Goal: Task Accomplishment & Management: Manage account settings

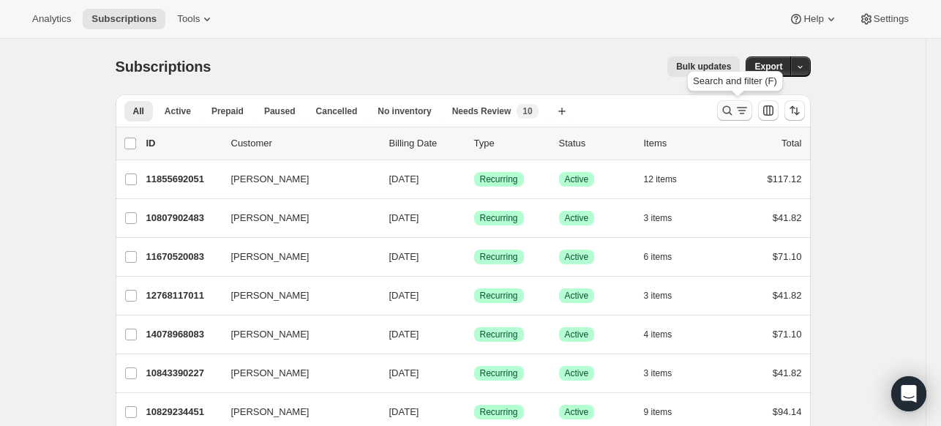
click at [734, 110] on icon "Search and filter results" at bounding box center [727, 110] width 15 height 15
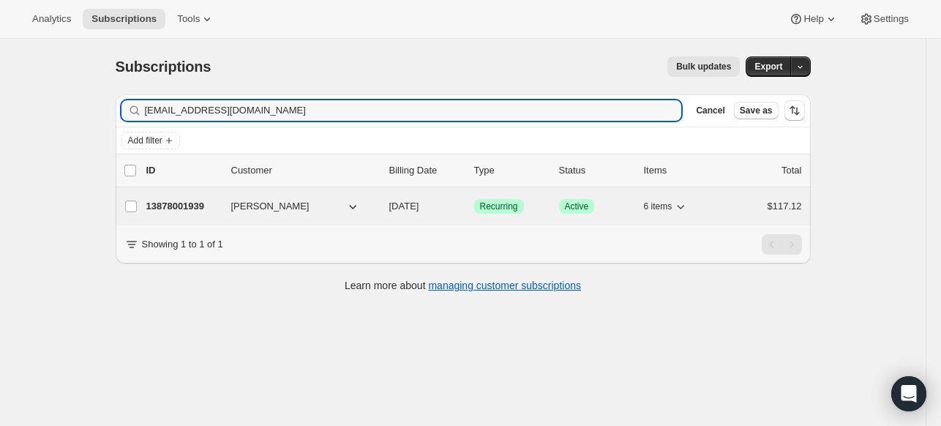
type input "[EMAIL_ADDRESS][DOMAIN_NAME]"
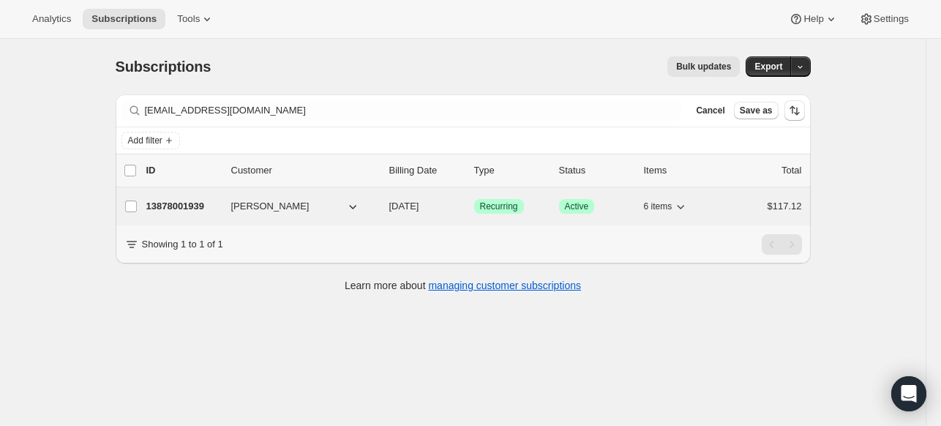
click at [188, 196] on div "13878001939 [PERSON_NAME] [DATE] Success Recurring Success Active 6 items $117.…" at bounding box center [473, 206] width 655 height 20
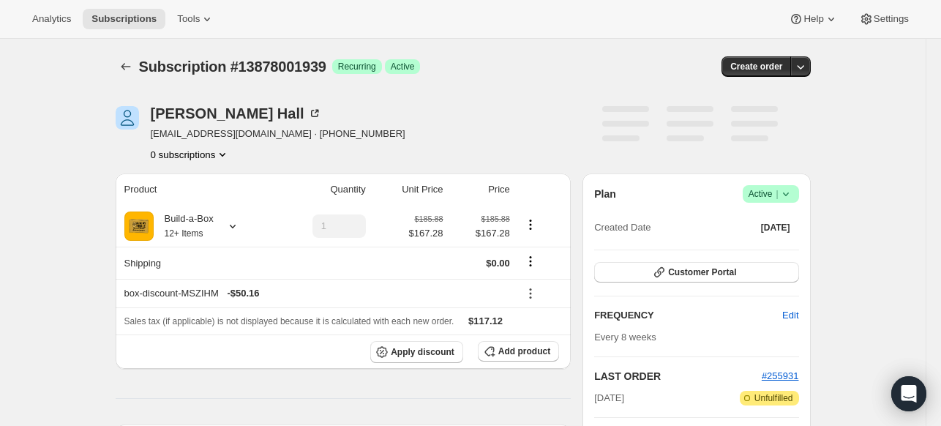
click at [791, 187] on icon at bounding box center [785, 194] width 15 height 15
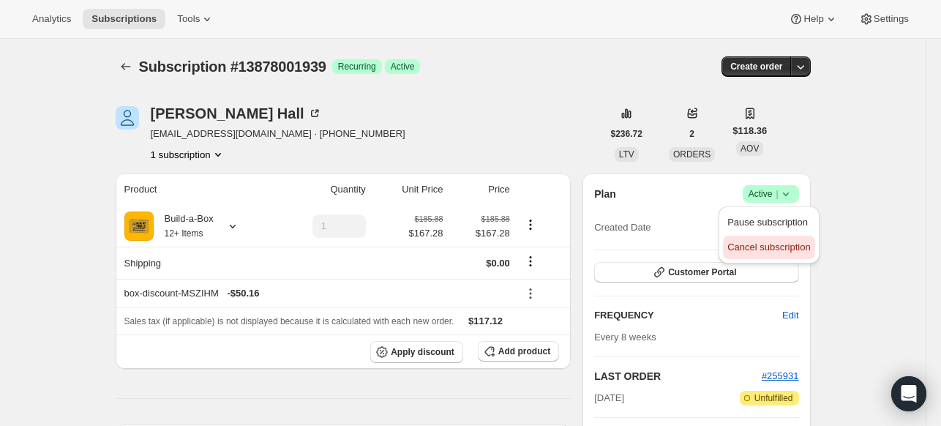
click at [769, 242] on span "Cancel subscription" at bounding box center [768, 246] width 83 height 11
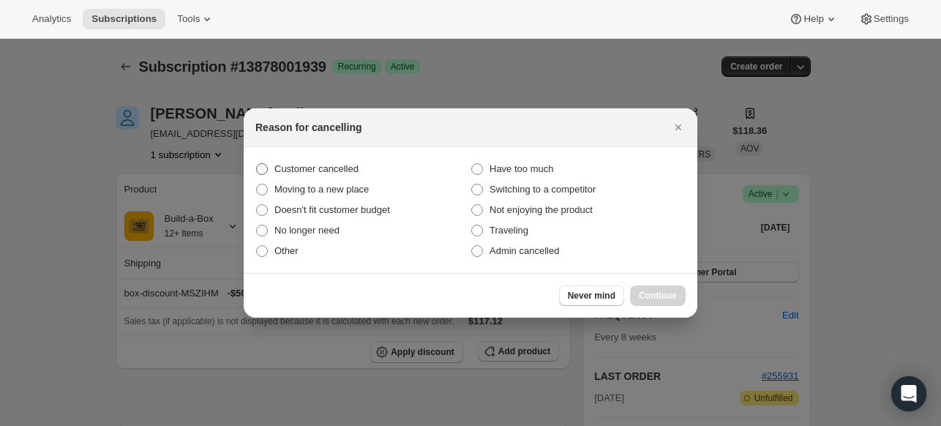
click at [331, 163] on span "Customer cancelled" at bounding box center [316, 168] width 84 height 11
click at [257, 163] on input "Customer cancelled" at bounding box center [256, 163] width 1 height 1
radio input "true"
click at [643, 295] on span "Continue" at bounding box center [658, 296] width 38 height 12
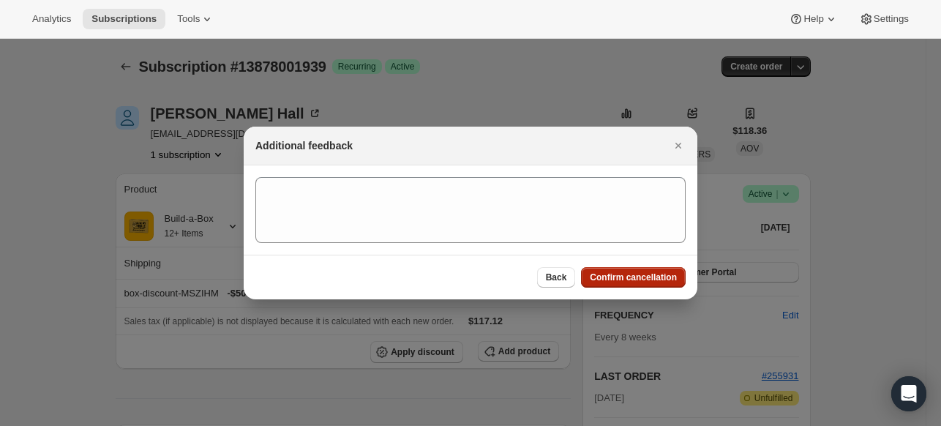
click at [655, 279] on span "Confirm cancellation" at bounding box center [633, 277] width 87 height 12
